Goal: Task Accomplishment & Management: Complete application form

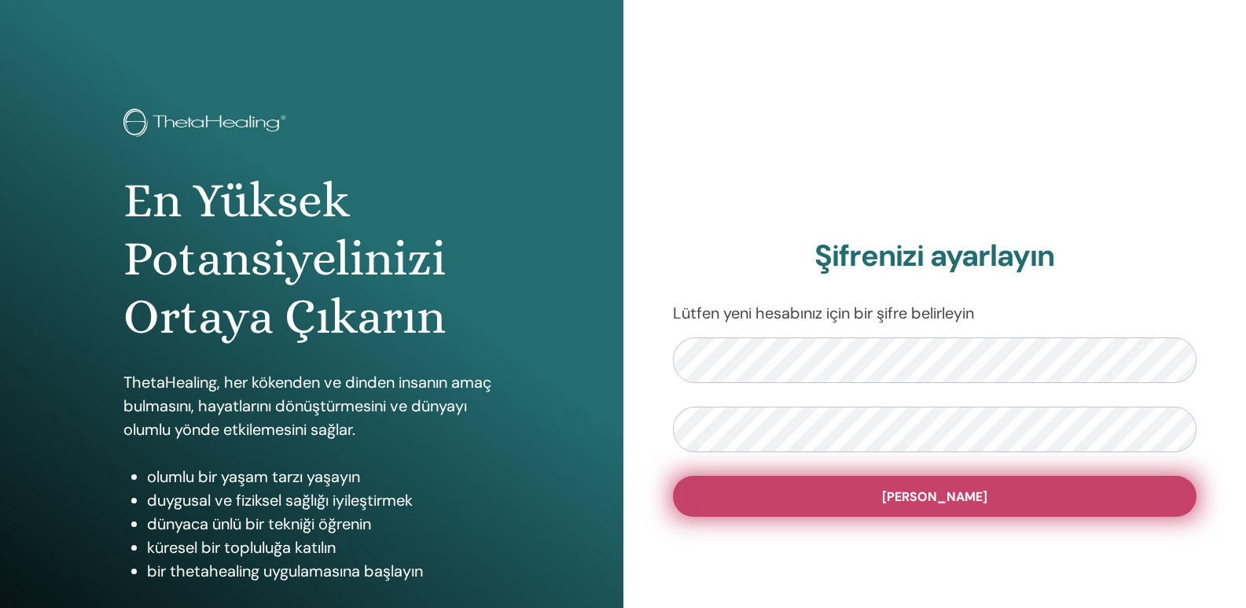
click at [943, 494] on font "[PERSON_NAME]" at bounding box center [934, 496] width 105 height 17
click at [941, 500] on font "[PERSON_NAME]" at bounding box center [934, 496] width 105 height 17
